Goal: Navigation & Orientation: Find specific page/section

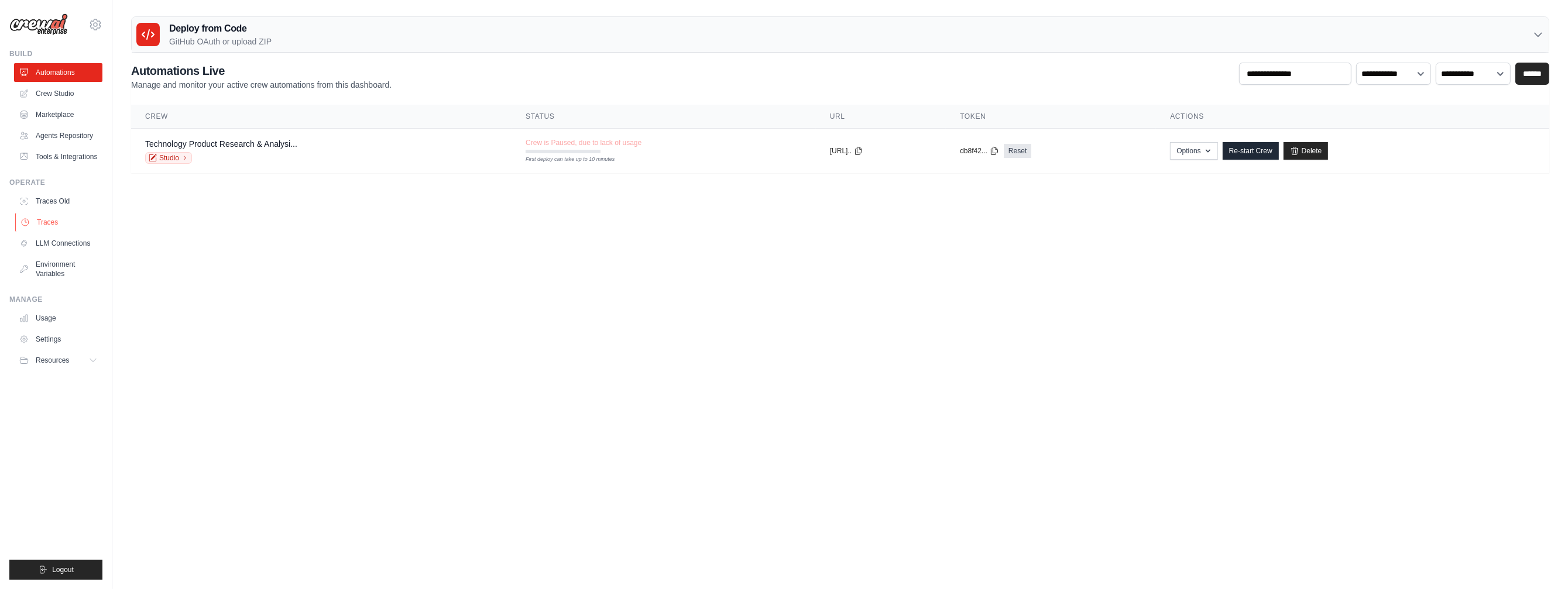
click at [54, 232] on link "Traces" at bounding box center [59, 223] width 88 height 19
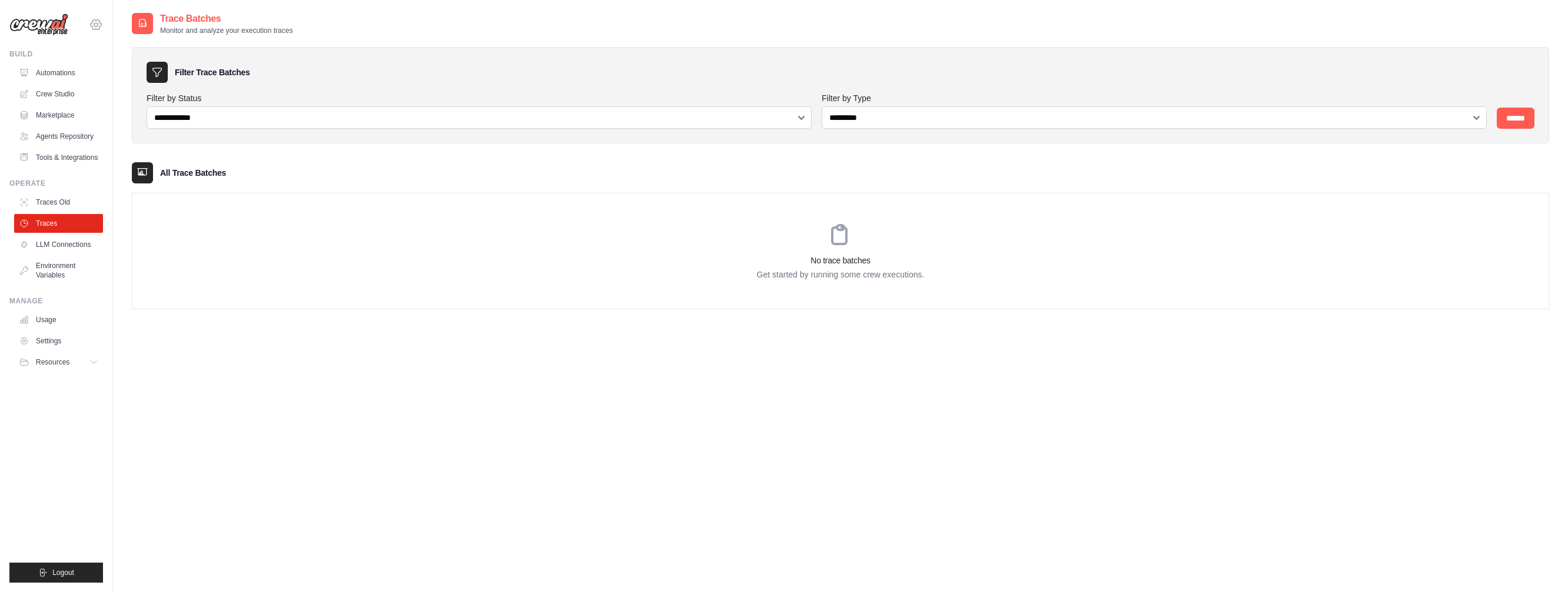
click at [97, 28] on icon at bounding box center [95, 24] width 14 height 14
click at [94, 23] on icon at bounding box center [96, 24] width 4 height 4
click at [62, 329] on link "Usage" at bounding box center [59, 320] width 89 height 19
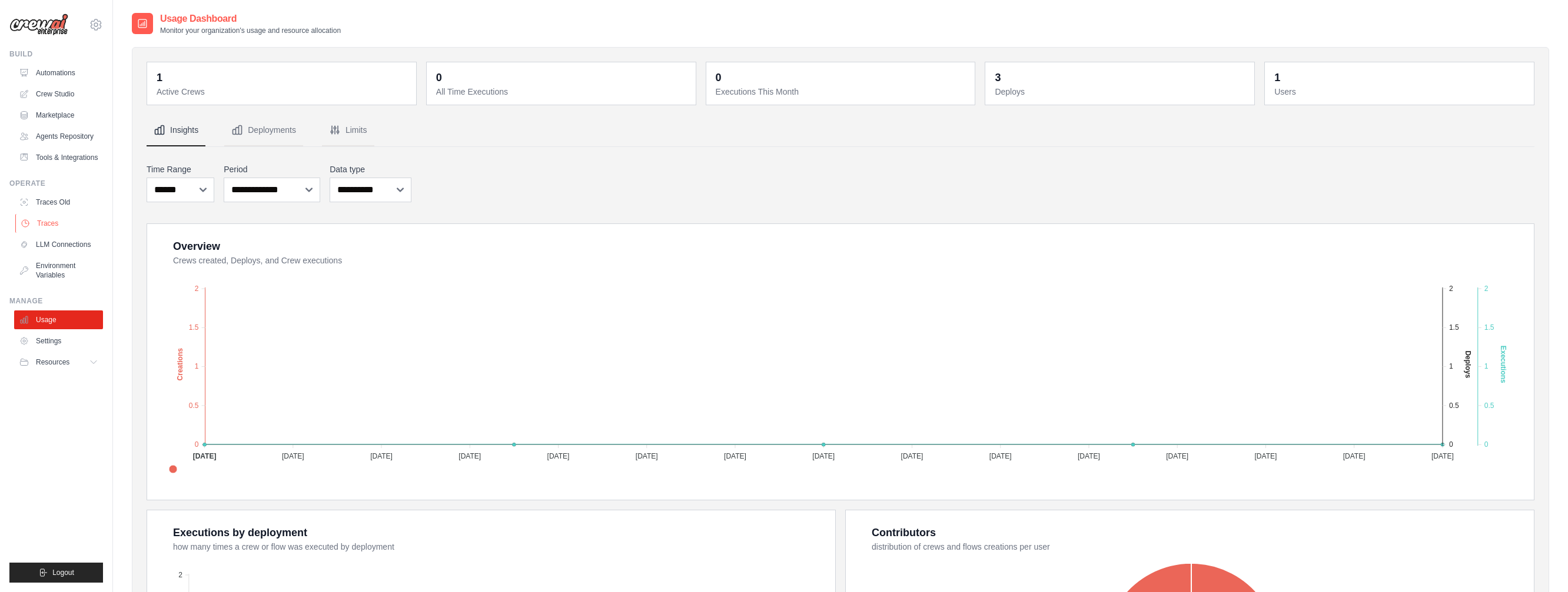
click at [51, 231] on link "Traces" at bounding box center [59, 224] width 89 height 19
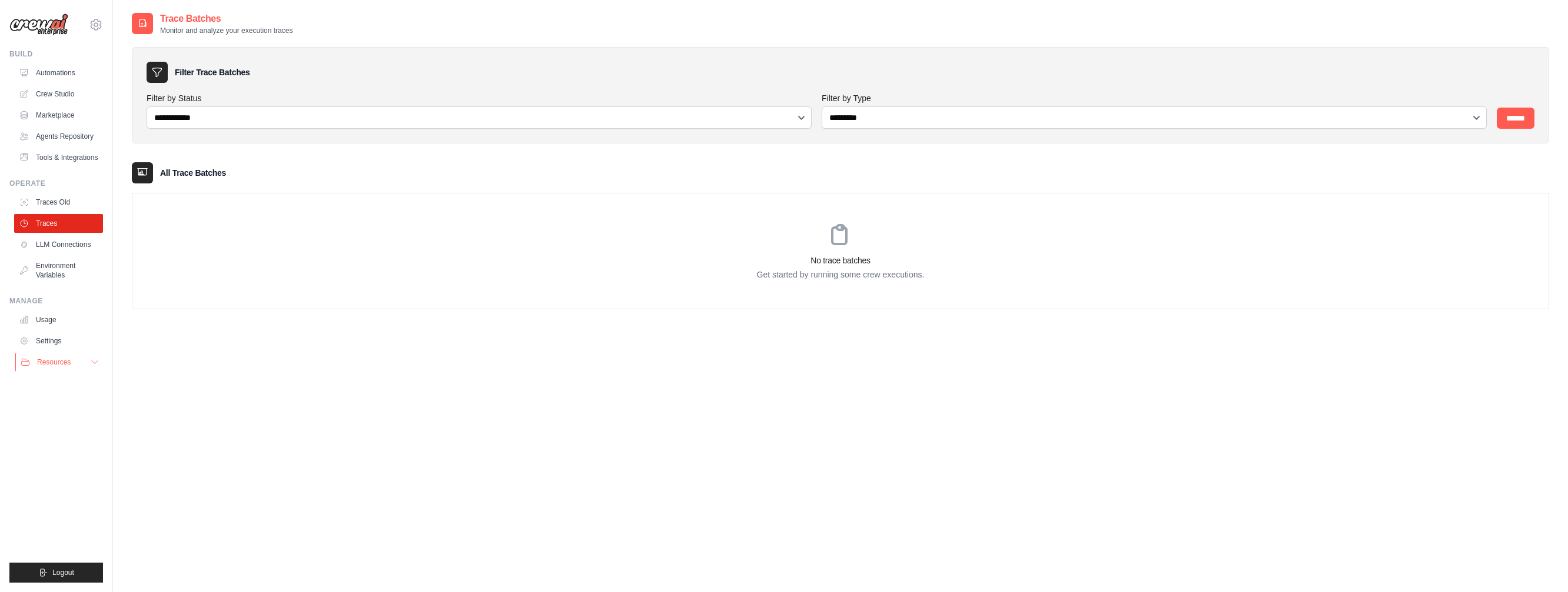
click at [64, 367] on span "Resources" at bounding box center [54, 362] width 34 height 10
click at [91, 367] on icon at bounding box center [94, 362] width 10 height 10
